Goal: Use online tool/utility: Utilize a website feature to perform a specific function

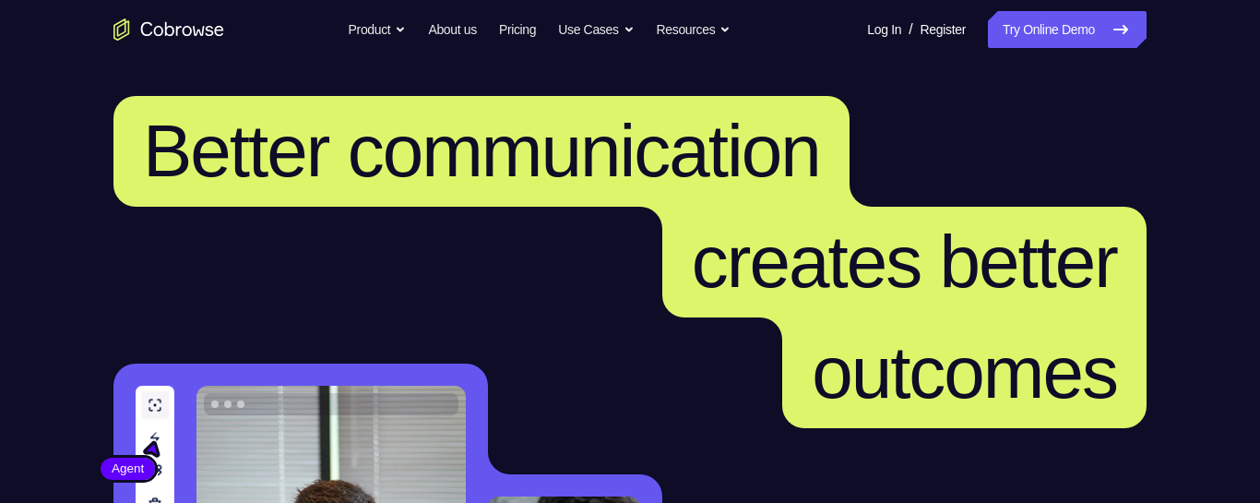
click at [1021, 18] on link "Try Online Demo" at bounding box center [1067, 29] width 159 height 37
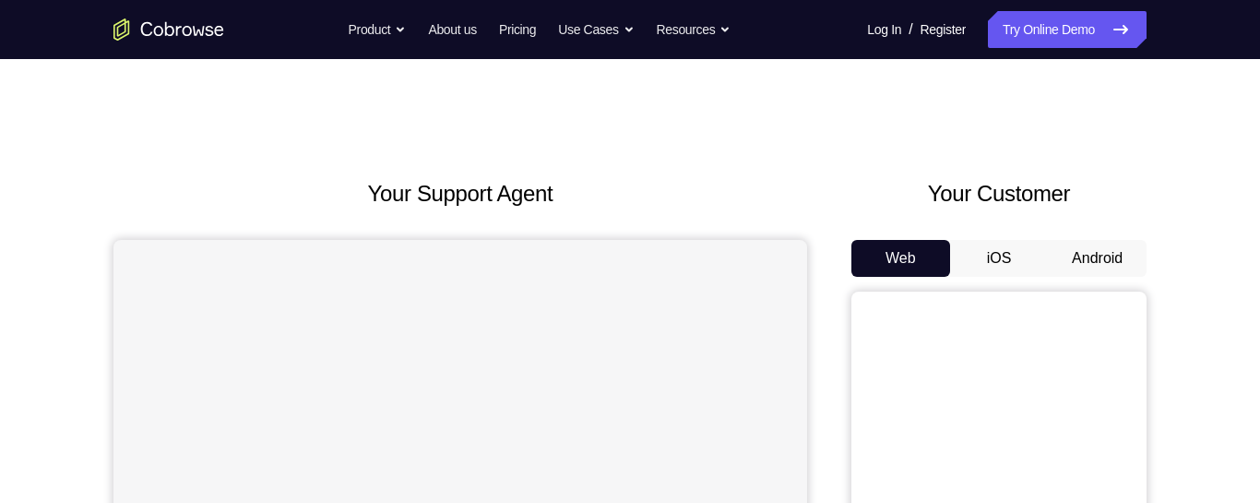
click at [1076, 255] on button "Android" at bounding box center [1097, 258] width 99 height 37
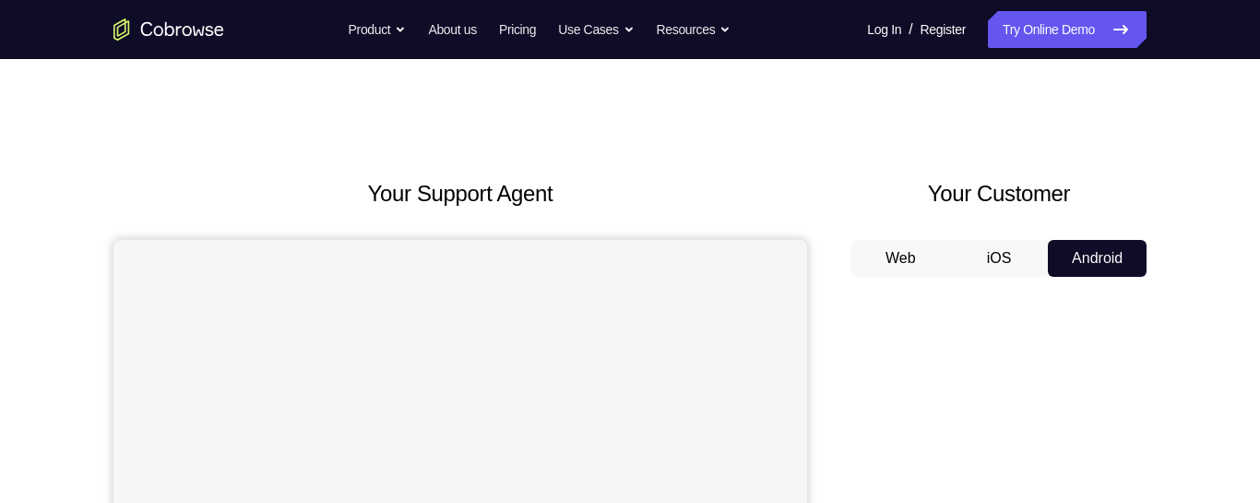
click at [919, 267] on button "Web" at bounding box center [900, 258] width 99 height 37
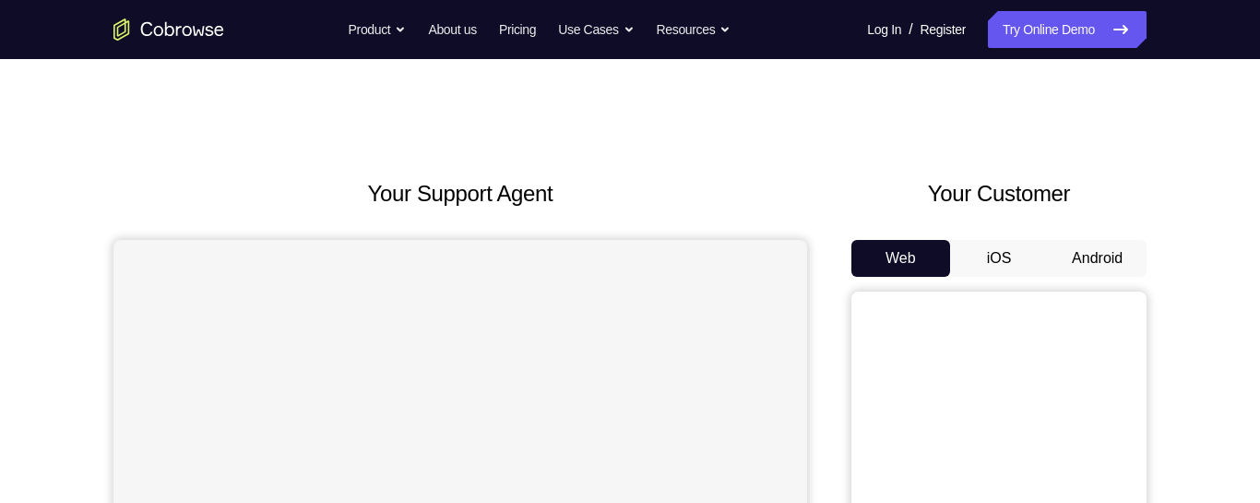
click at [1116, 269] on button "Android" at bounding box center [1097, 258] width 99 height 37
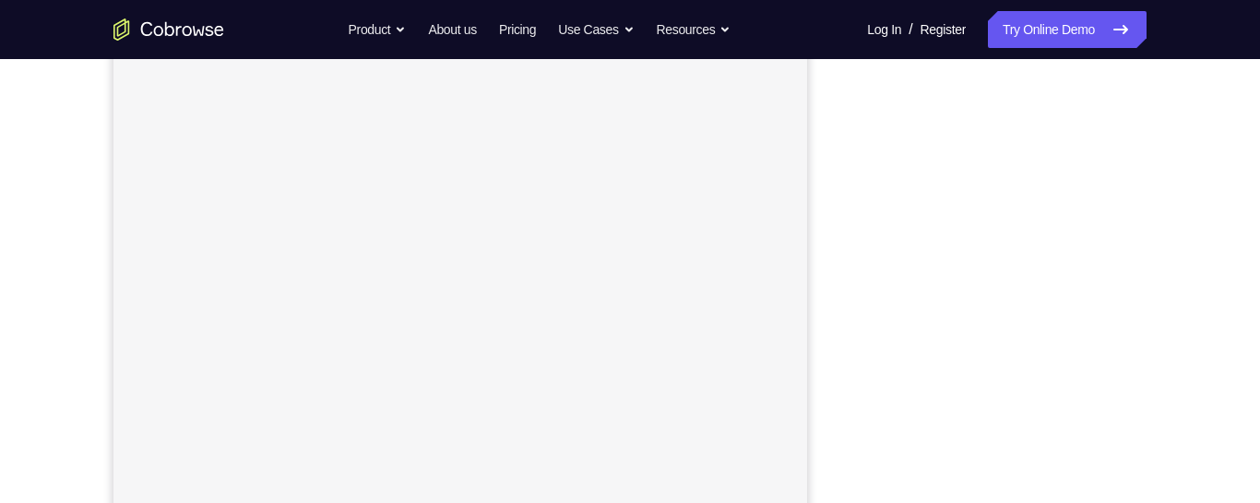
scroll to position [374, 0]
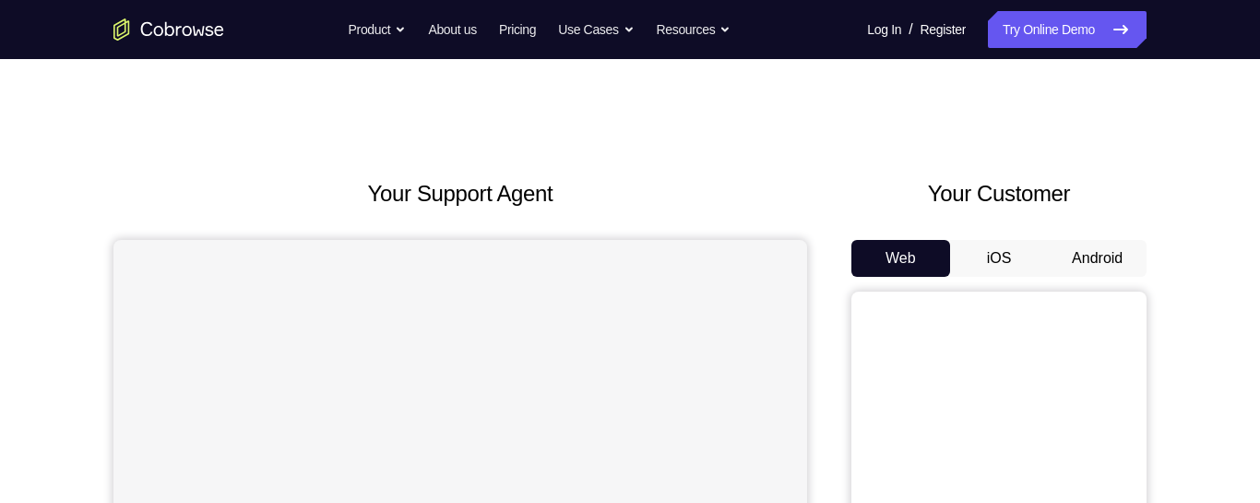
scroll to position [77, 0]
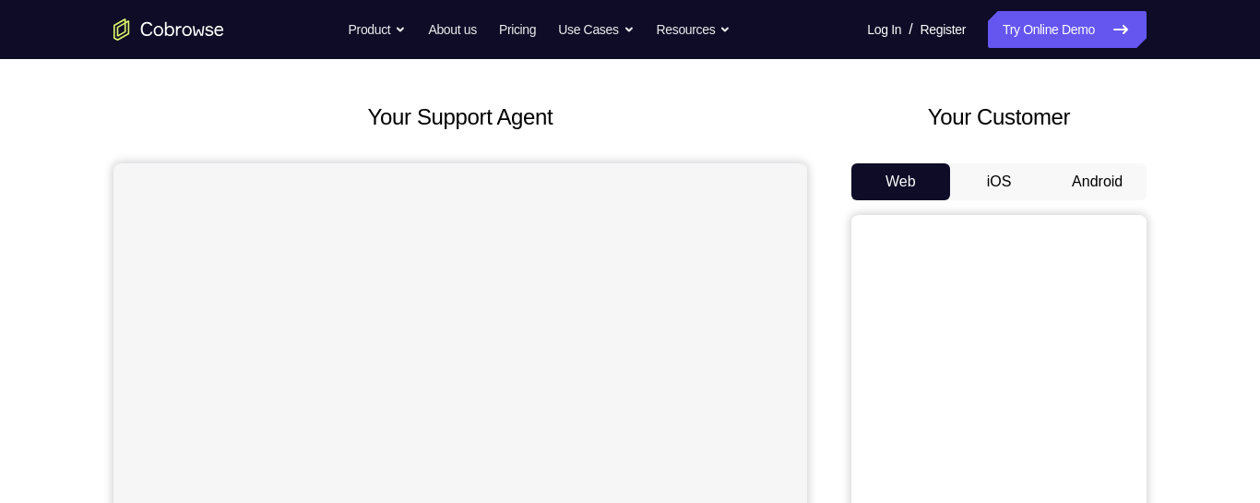
click at [1113, 176] on button "Android" at bounding box center [1097, 181] width 99 height 37
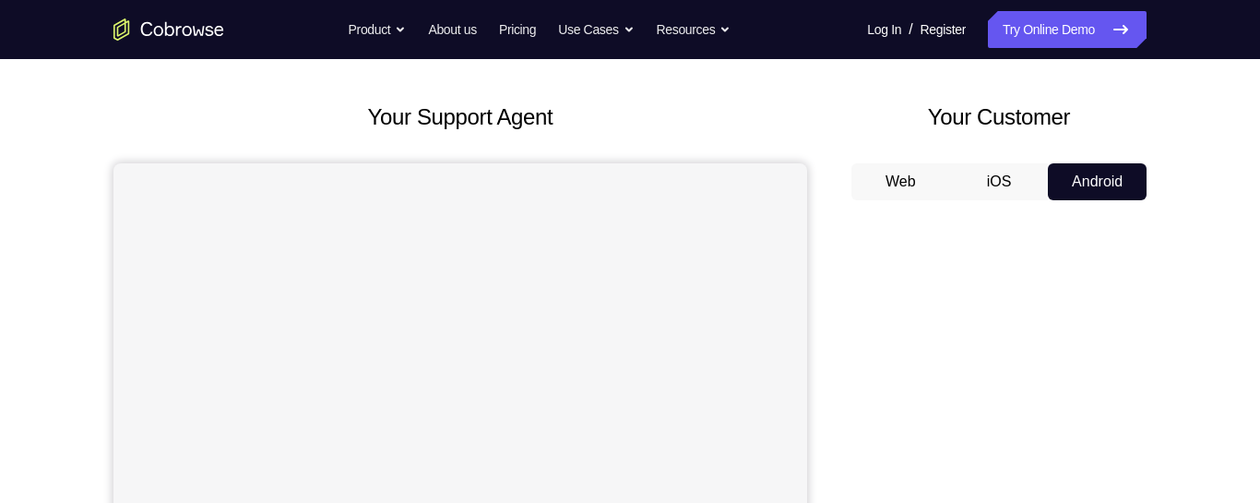
click at [1110, 184] on button "Android" at bounding box center [1097, 181] width 99 height 37
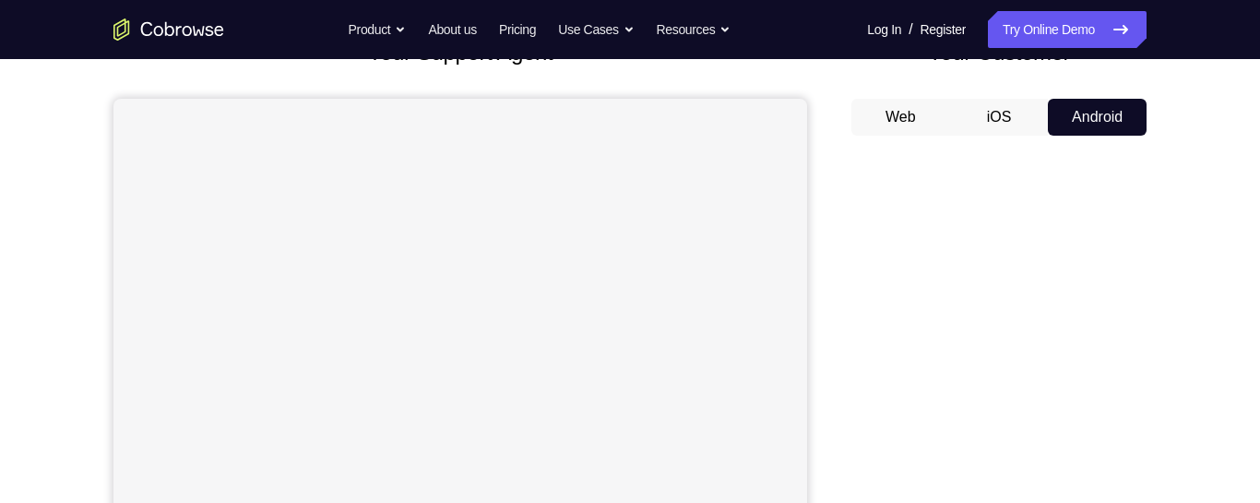
scroll to position [186, 0]
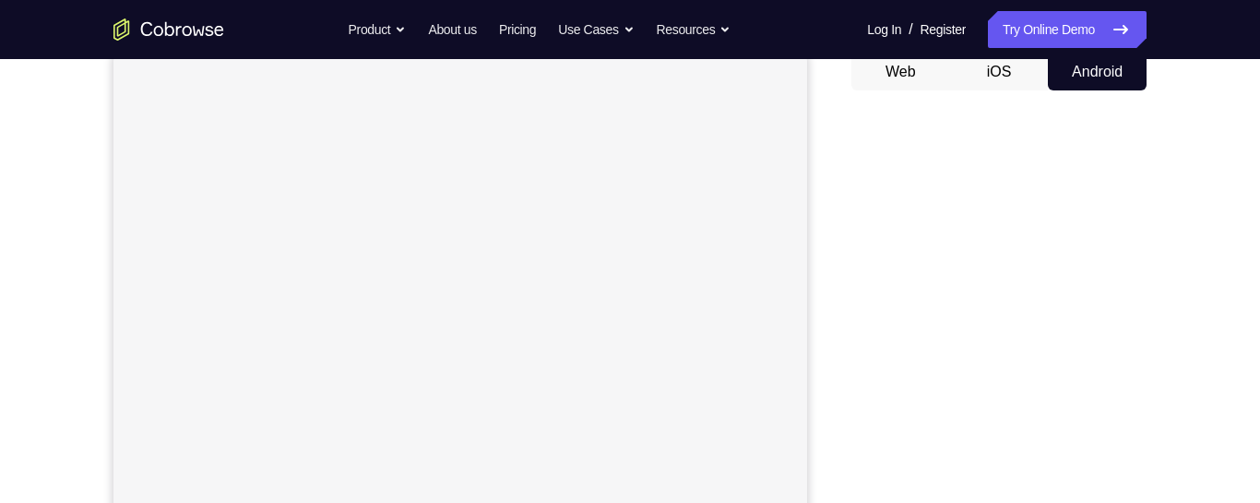
click at [1108, 77] on button "Android" at bounding box center [1097, 72] width 99 height 37
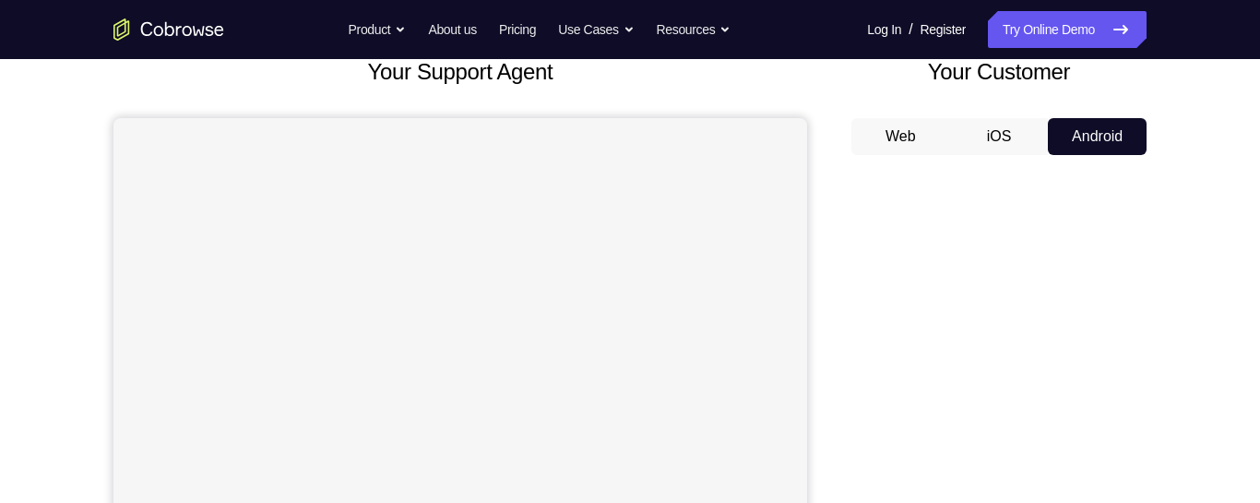
scroll to position [232, 0]
